Goal: Task Accomplishment & Management: Complete application form

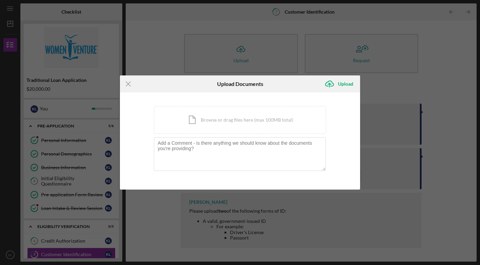
scroll to position [61, 0]
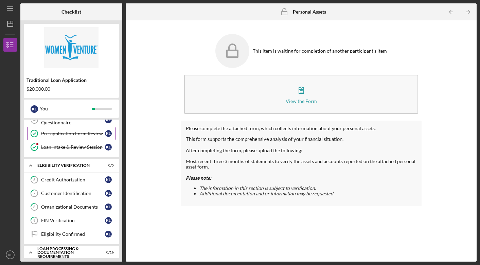
scroll to position [54, 0]
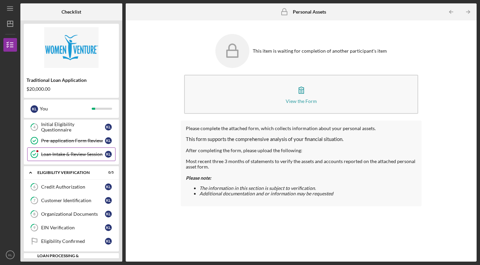
click at [65, 153] on div "Loan Intake & Review Session" at bounding box center [73, 154] width 64 height 5
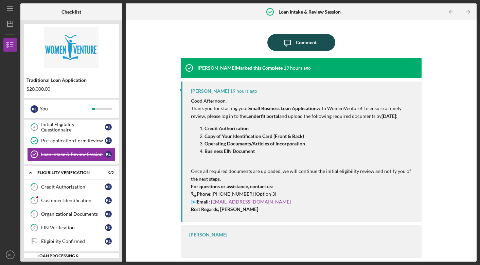
click at [304, 40] on div "Comment" at bounding box center [306, 42] width 21 height 17
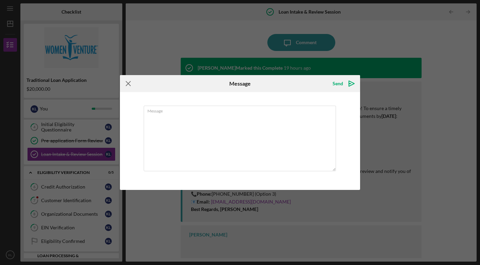
click at [129, 82] on icon "Icon/Menu Close" at bounding box center [128, 83] width 17 height 17
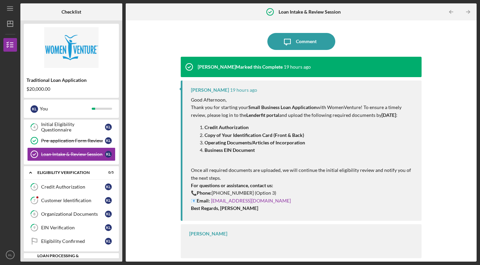
scroll to position [6, 0]
click at [67, 198] on div "Customer Identification" at bounding box center [73, 200] width 64 height 5
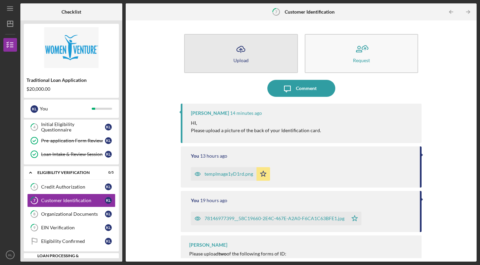
click at [240, 50] on icon "Icon/Upload" at bounding box center [240, 49] width 17 height 17
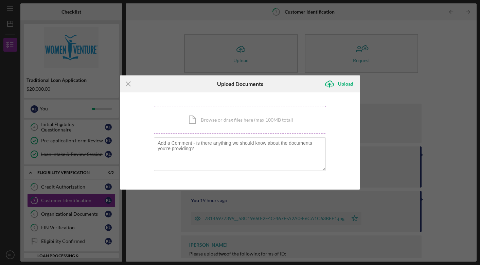
click at [220, 120] on div "Icon/Document Browse or drag files here (max 100MB total) Tap to choose files o…" at bounding box center [240, 120] width 172 height 28
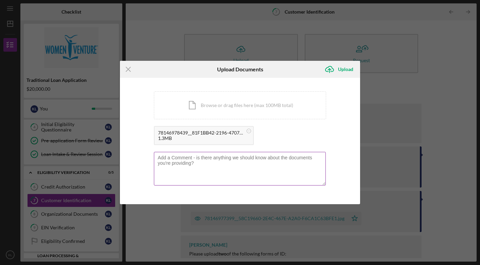
click at [248, 164] on textarea at bounding box center [240, 168] width 172 height 33
click at [193, 159] on textarea "Back of driver's ;license" at bounding box center [240, 168] width 172 height 33
click at [234, 164] on textarea "Back of driver's license" at bounding box center [240, 168] width 172 height 33
type textarea "Back of driver's license"
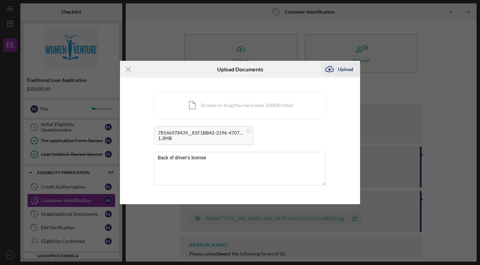
click at [335, 69] on icon "Icon/Upload" at bounding box center [329, 69] width 17 height 17
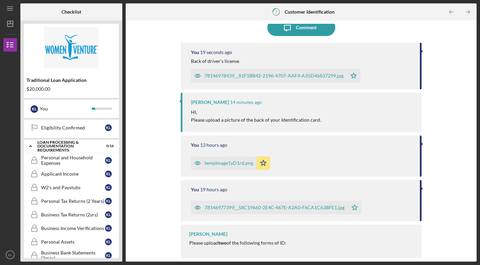
scroll to position [168, 0]
click at [63, 158] on div "Personal and Household Expenses" at bounding box center [73, 159] width 64 height 11
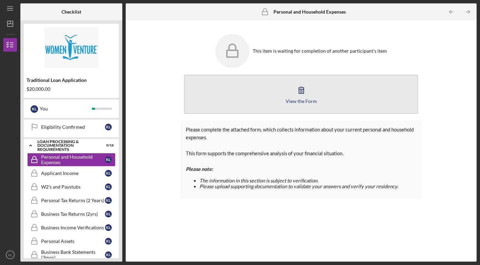
click at [302, 93] on icon "button" at bounding box center [301, 90] width 17 height 17
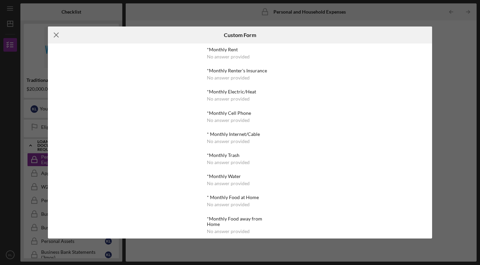
click at [55, 34] on line at bounding box center [56, 35] width 4 height 4
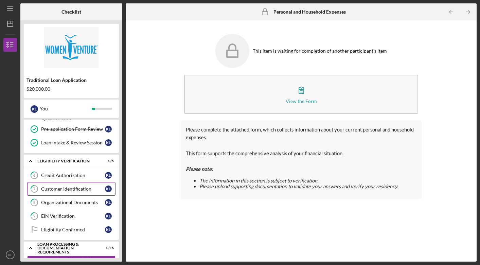
scroll to position [65, 0]
